Goal: Navigation & Orientation: Go to known website

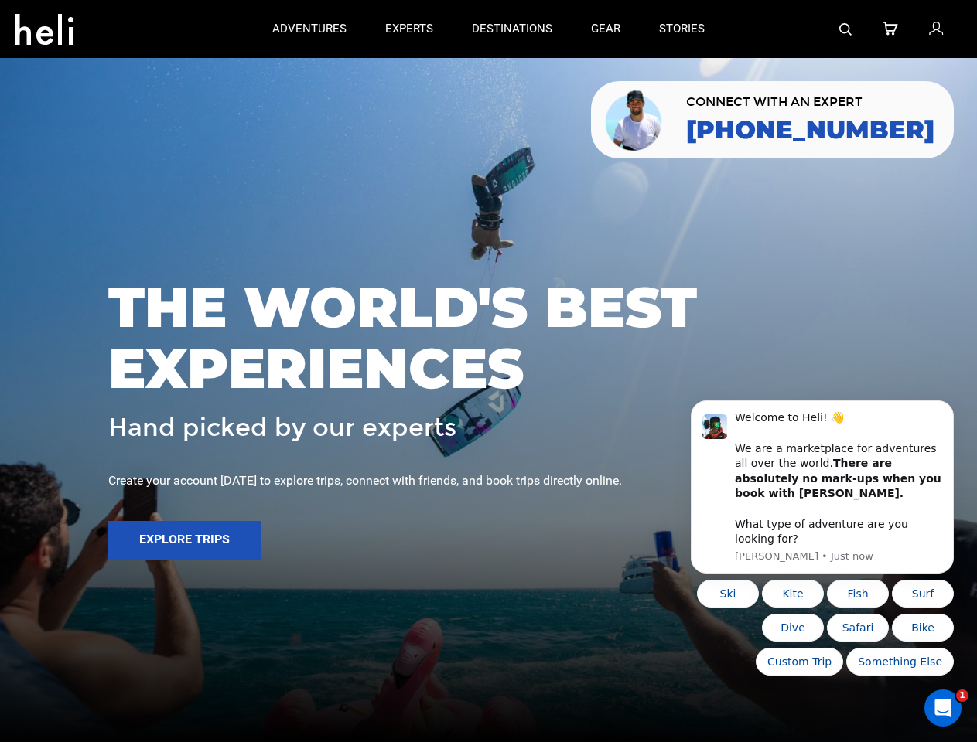
click at [488, 371] on span "THE WORLD'S BEST EXPERIENCES" at bounding box center [488, 338] width 760 height 122
click at [44, 25] on icon at bounding box center [44, 24] width 58 height 25
click at [846, 29] on img at bounding box center [845, 29] width 12 height 12
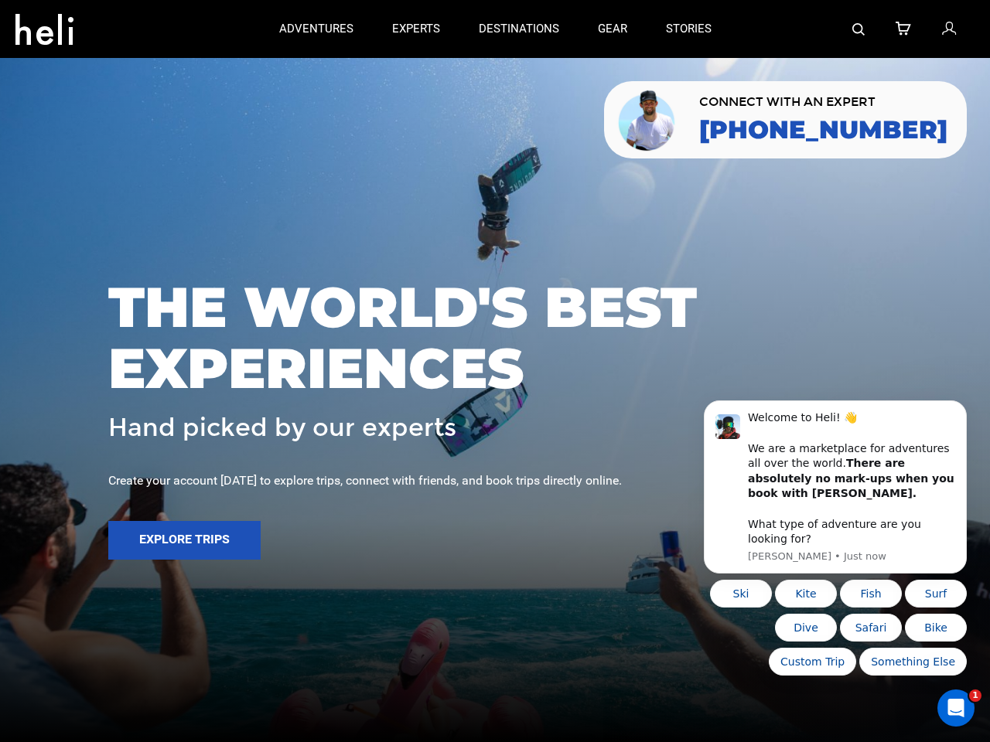
click at [488, 371] on span "THE WORLD'S BEST EXPERIENCES" at bounding box center [494, 338] width 773 height 122
click at [184, 541] on button "Explore Trips" at bounding box center [184, 540] width 152 height 39
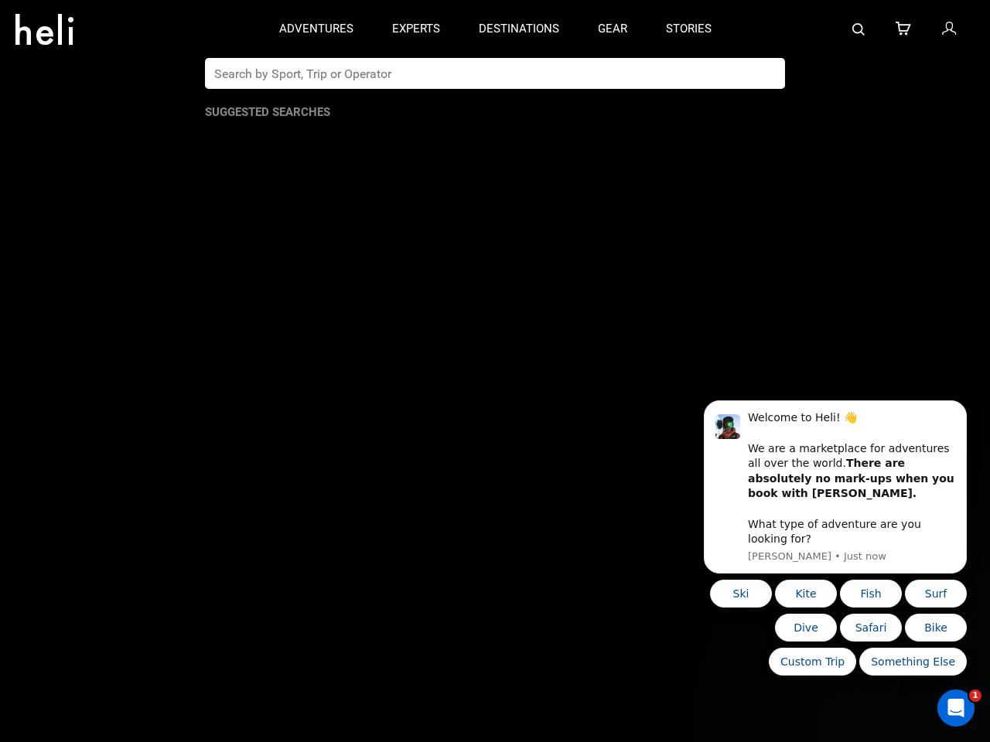
click at [822, 495] on b "There are absolutely no mark-ups when you book with [PERSON_NAME]." at bounding box center [851, 478] width 206 height 43
click at [957, 421] on div "THE WORLD'S BEST EXPERIENCES Hand picked by our experts Create your account [DA…" at bounding box center [495, 371] width 990 height 220
